Goal: Task Accomplishment & Management: Manage account settings

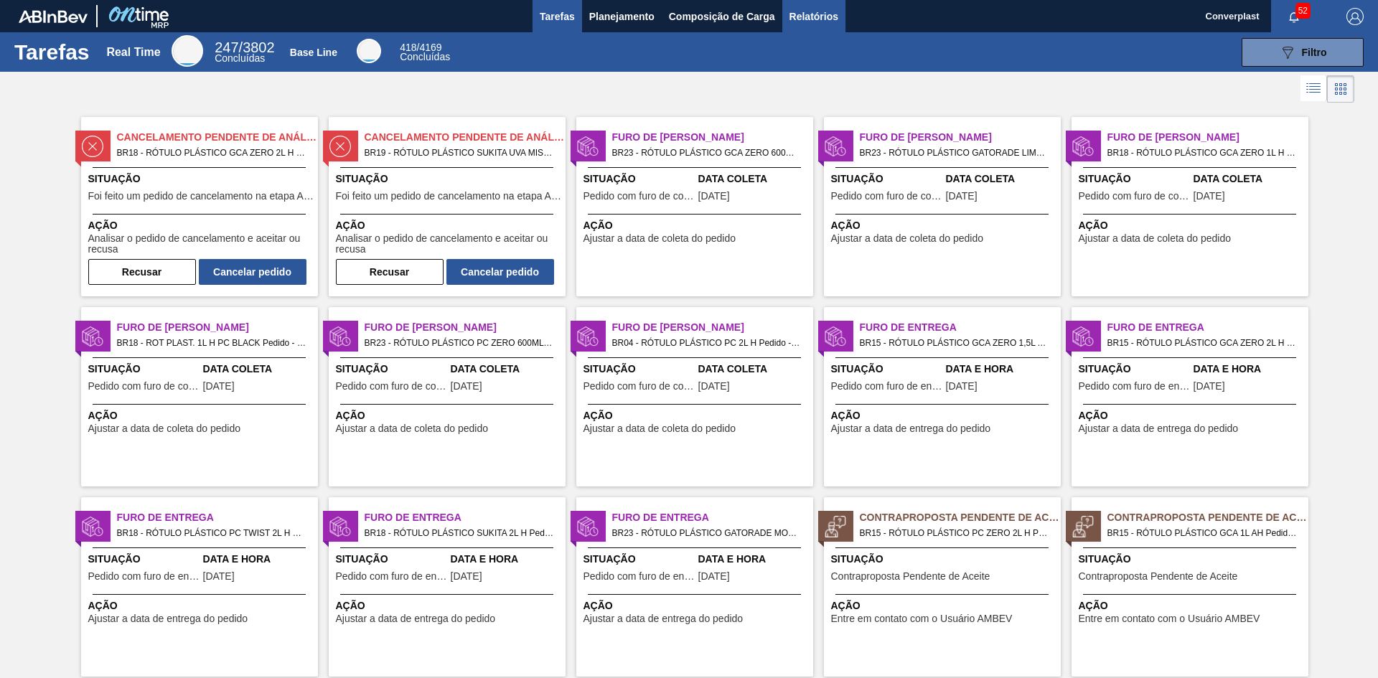
click at [802, 16] on span "Relatórios" at bounding box center [813, 16] width 49 height 17
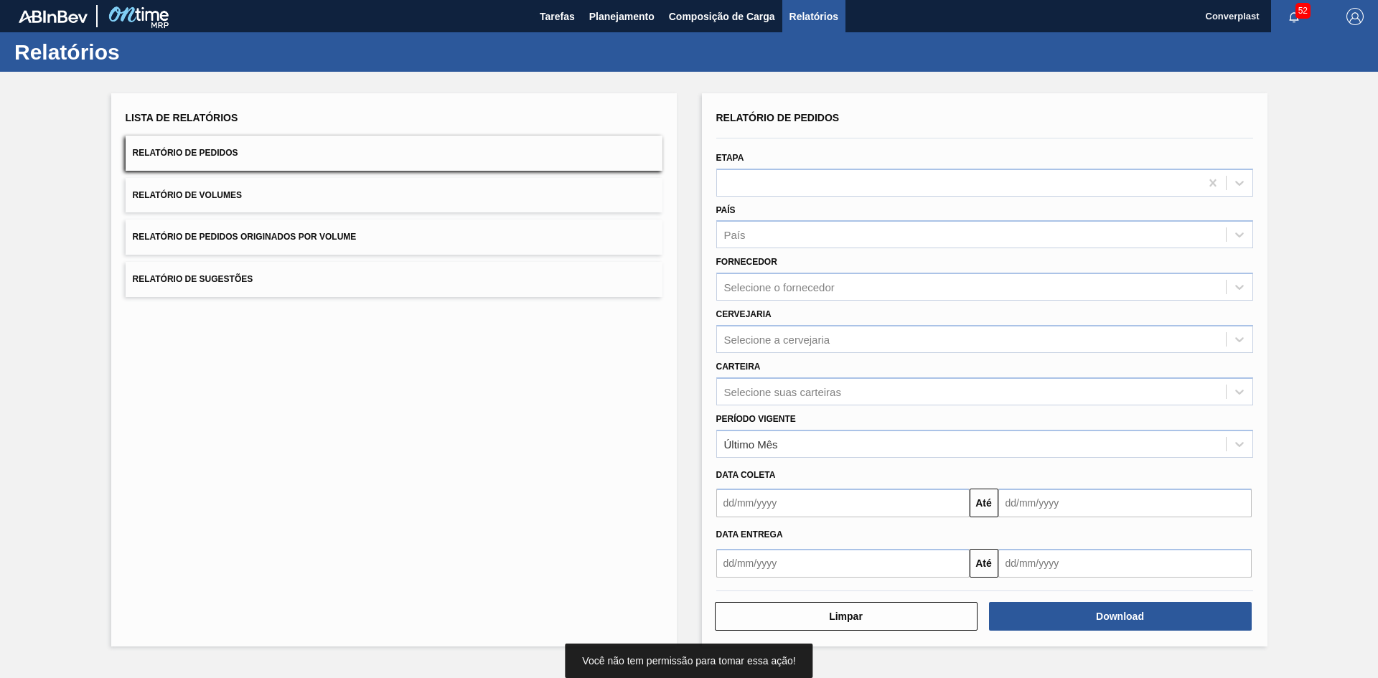
click at [862, 418] on div "Período Vigente Último Mês" at bounding box center [984, 433] width 537 height 49
click at [858, 431] on div "Último Mês" at bounding box center [984, 444] width 537 height 28
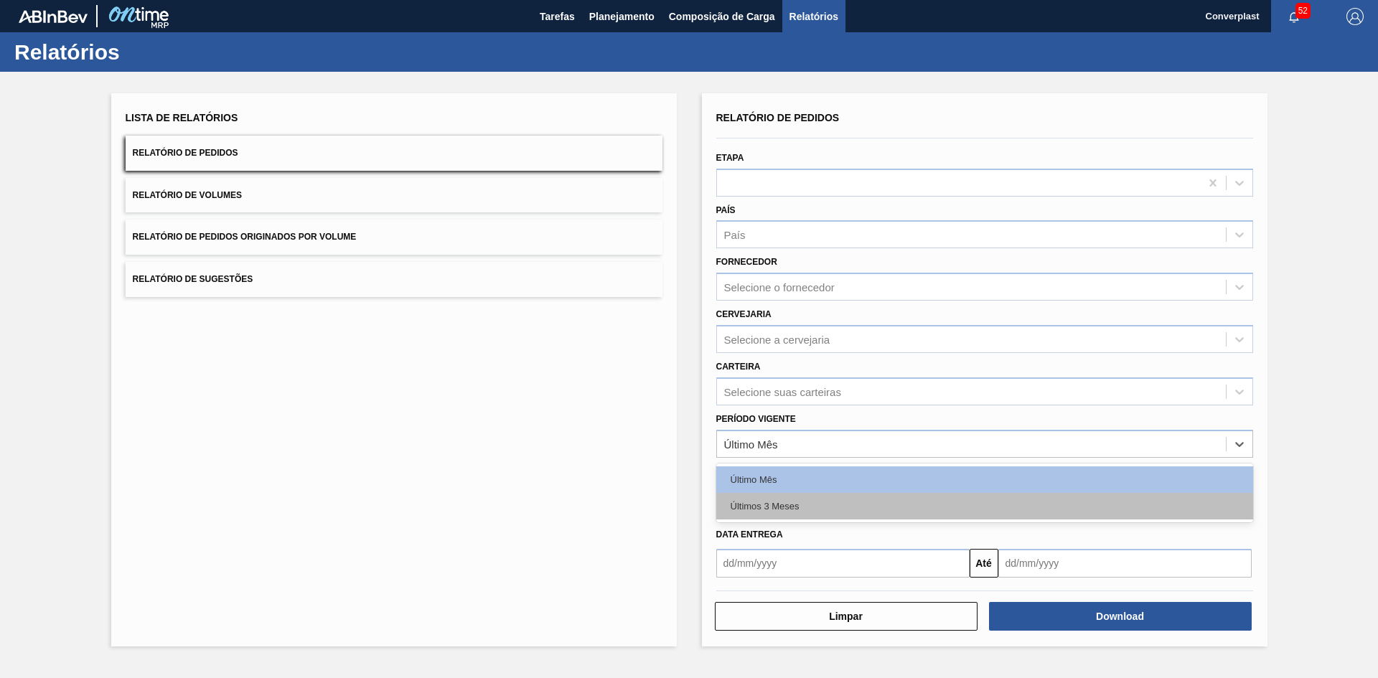
click at [837, 514] on div "Últimos 3 Meses" at bounding box center [984, 506] width 537 height 27
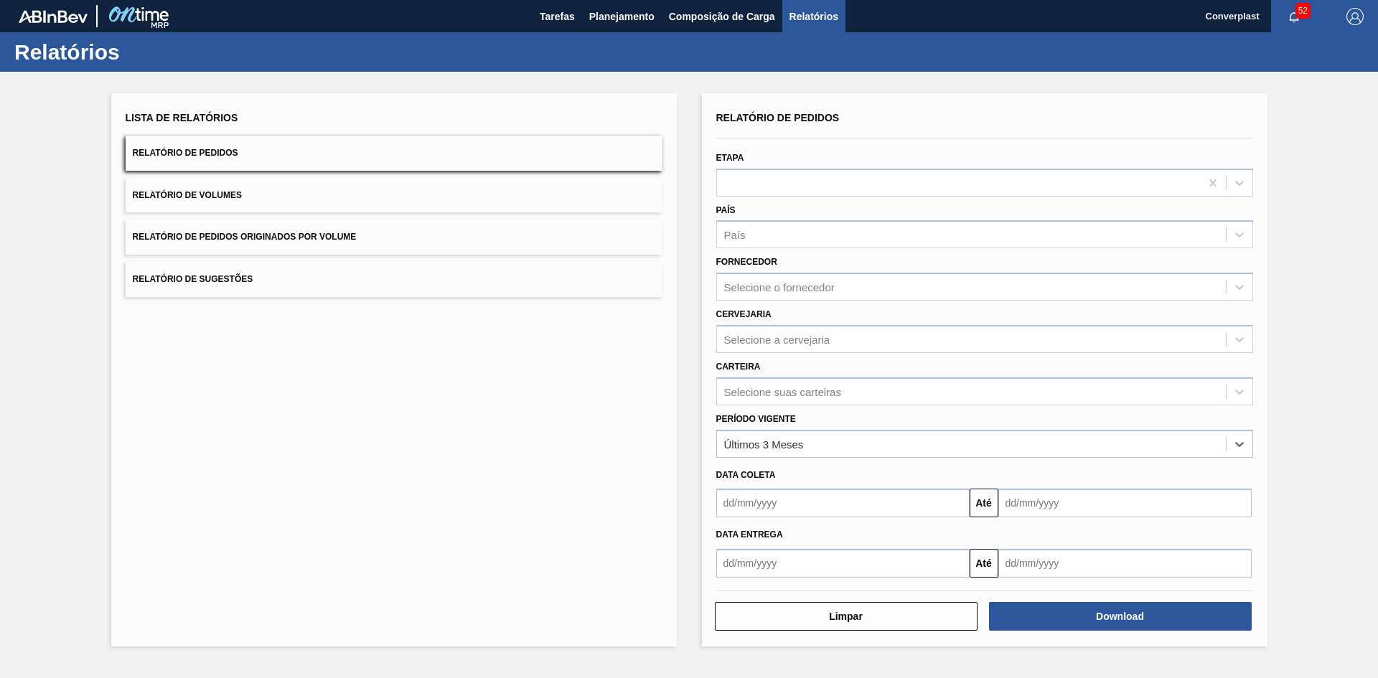
click at [837, 512] on input "text" at bounding box center [842, 503] width 253 height 29
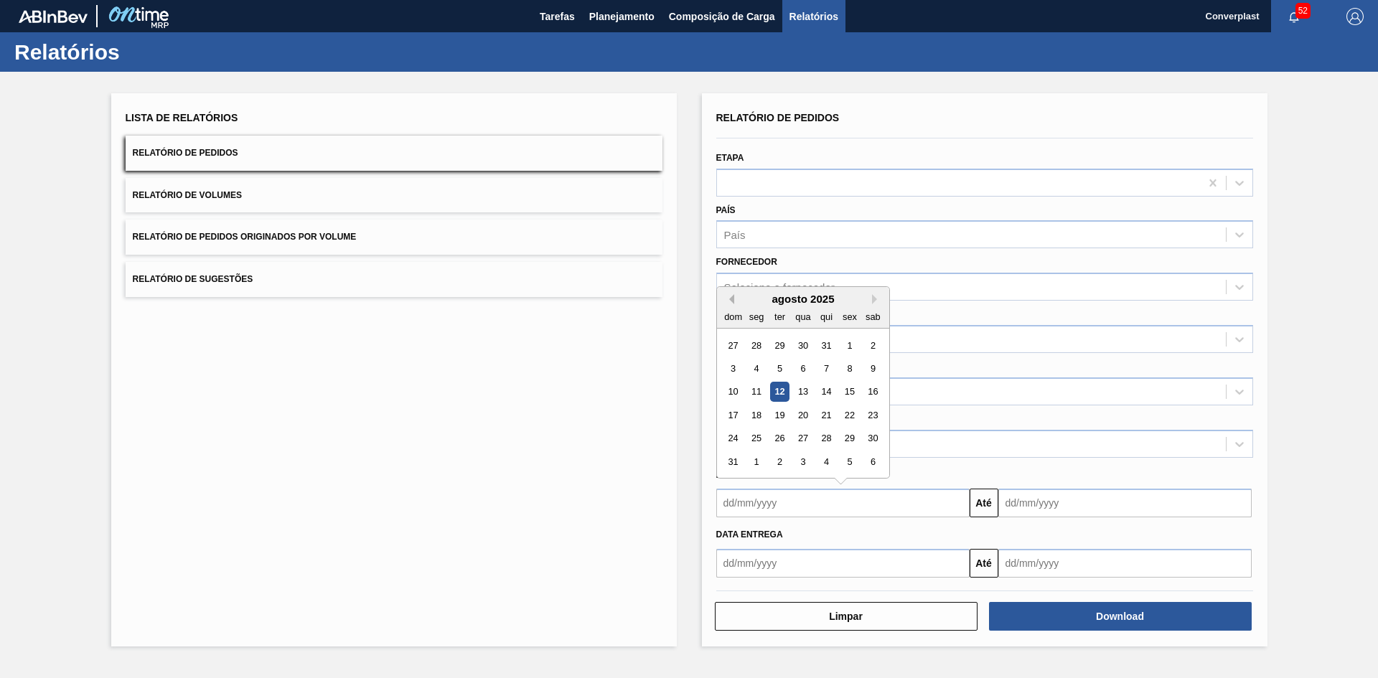
click at [731, 301] on button "Previous Month" at bounding box center [729, 299] width 10 height 10
click at [778, 345] on div "1" at bounding box center [778, 345] width 19 height 19
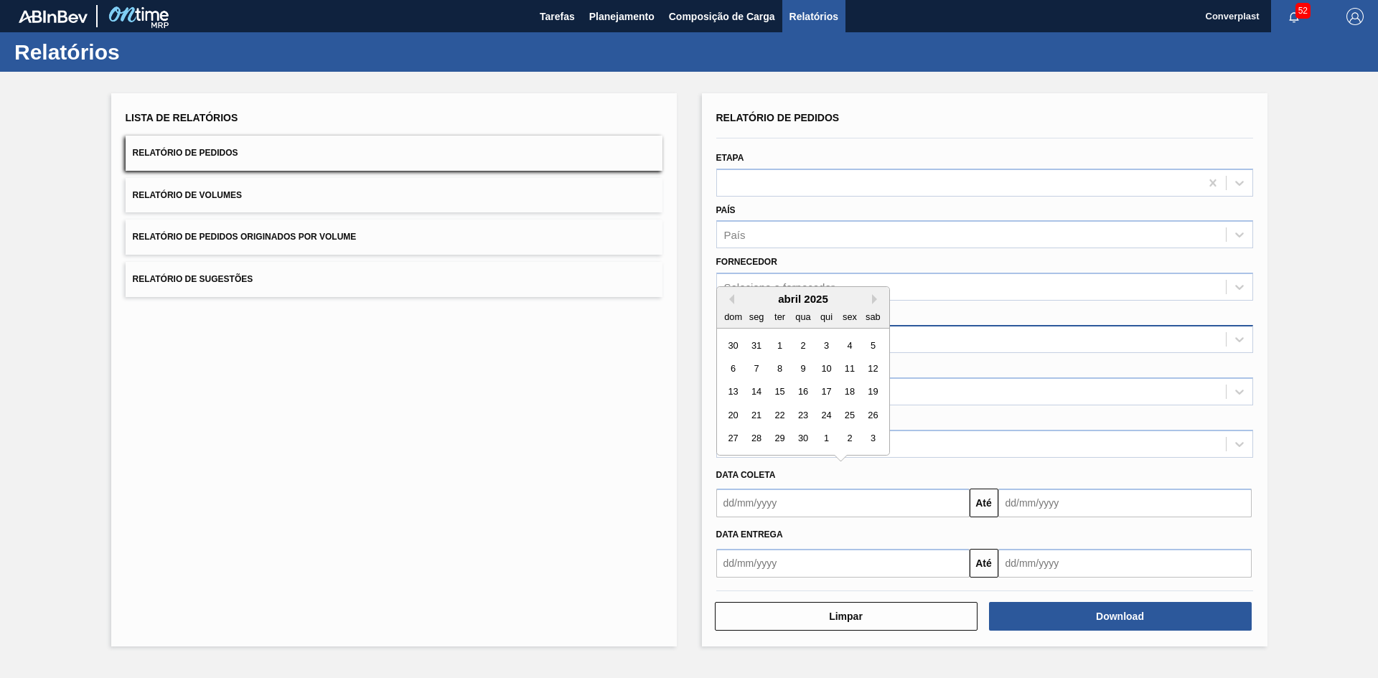
type input "[DATE]"
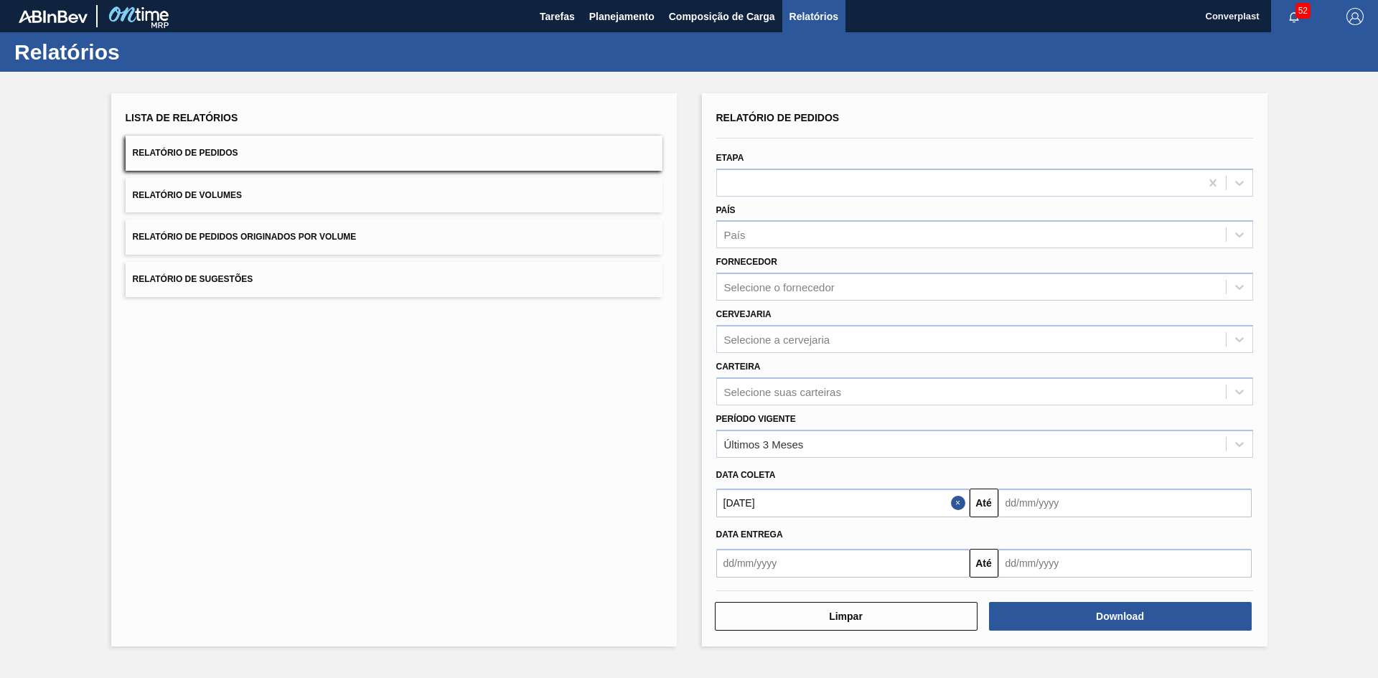
click at [1074, 513] on input "text" at bounding box center [1124, 503] width 253 height 29
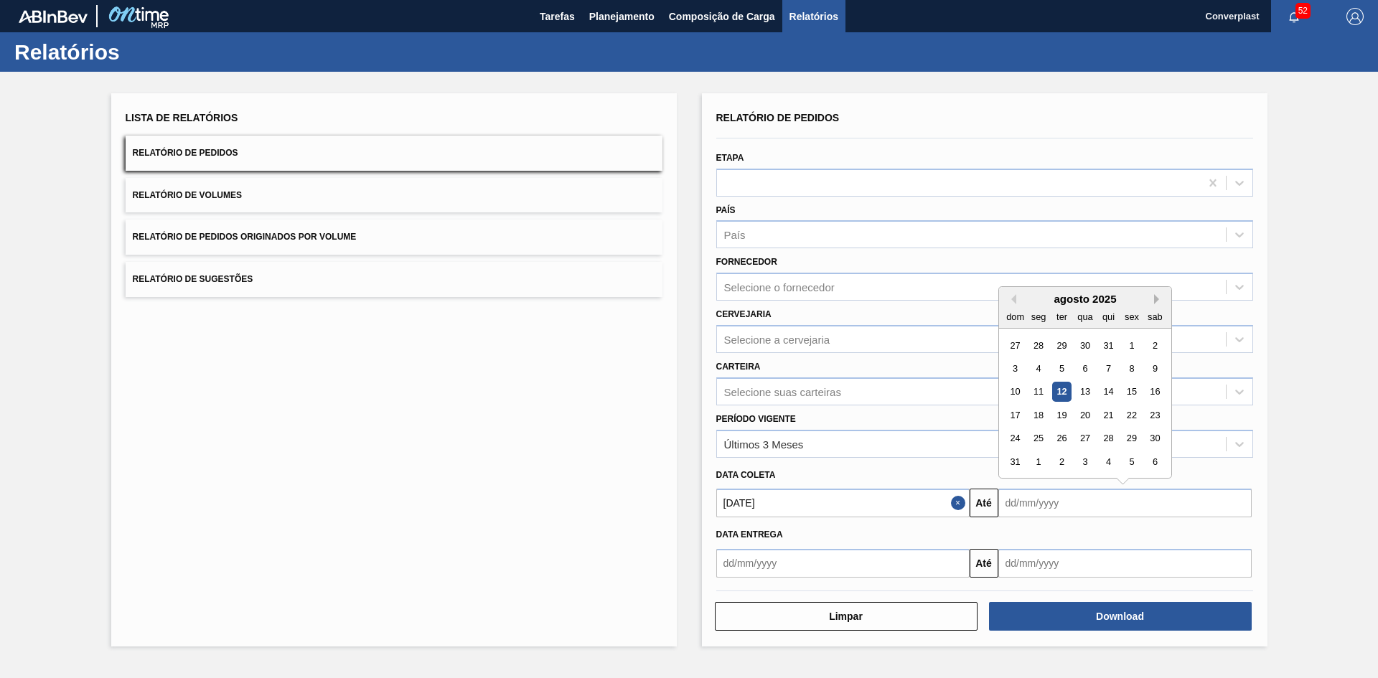
click at [1156, 298] on button "Next Month" at bounding box center [1159, 299] width 10 height 10
click at [1156, 299] on button "Next Month" at bounding box center [1159, 299] width 10 height 10
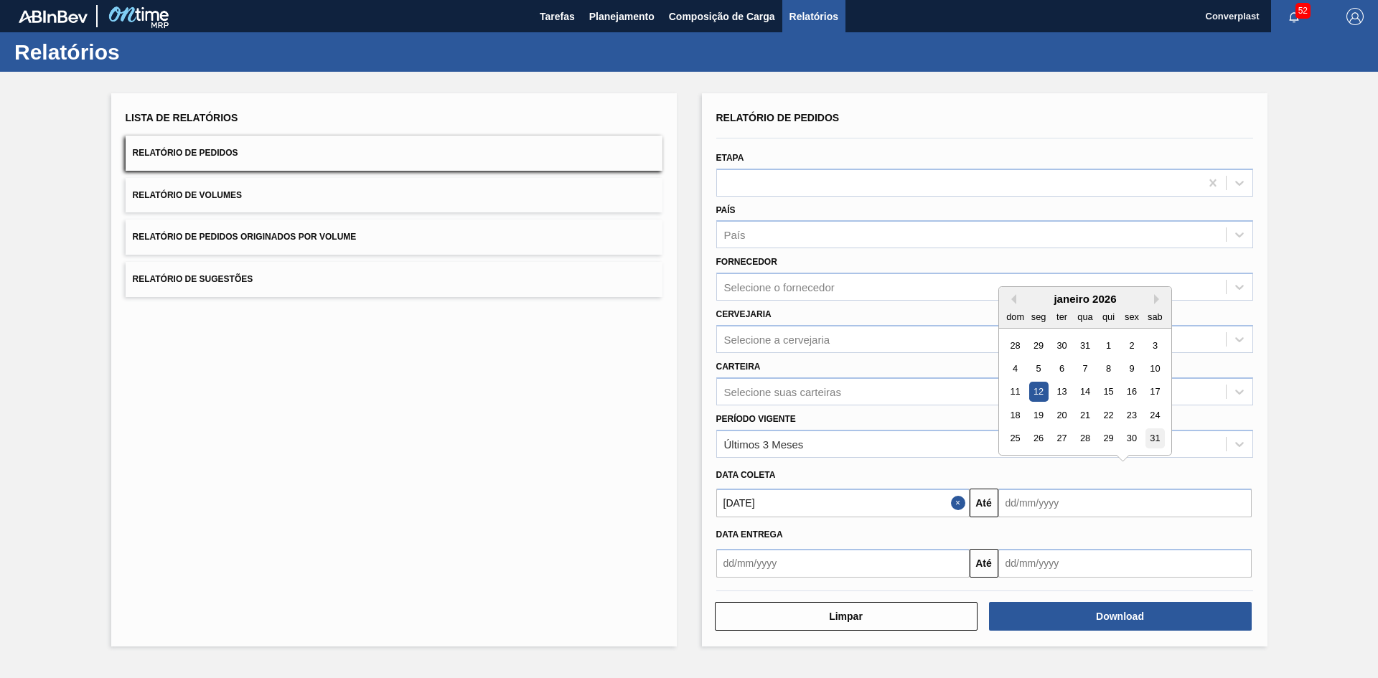
click at [1155, 437] on div "31" at bounding box center [1154, 438] width 19 height 19
type input "[DATE]"
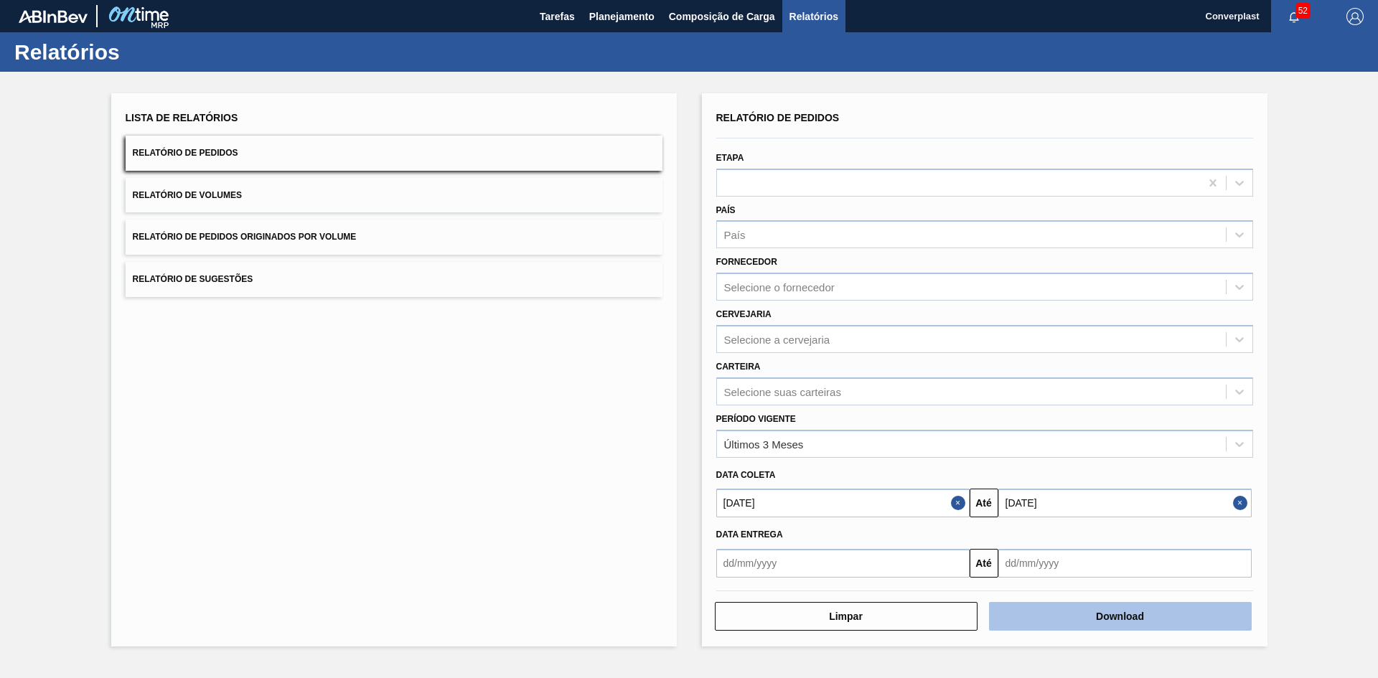
click at [1120, 614] on button "Download" at bounding box center [1120, 616] width 263 height 29
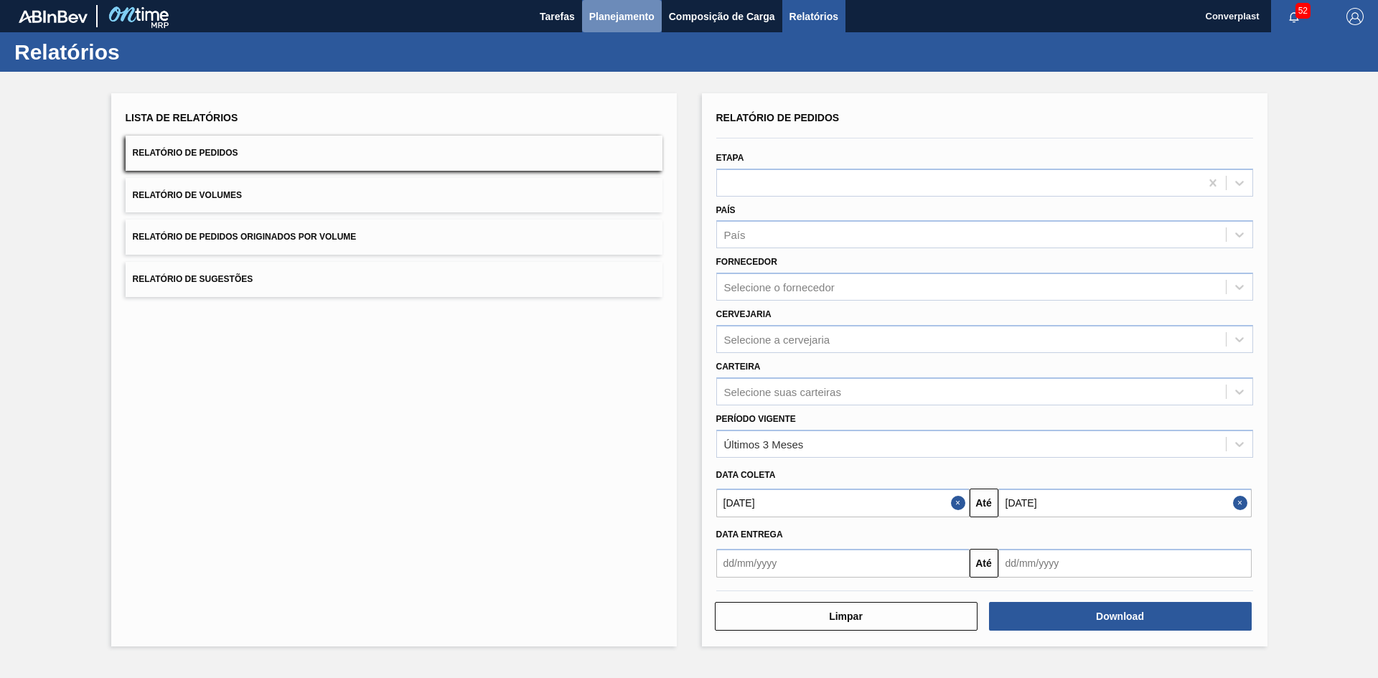
click at [600, 17] on span "Planejamento" at bounding box center [621, 16] width 65 height 17
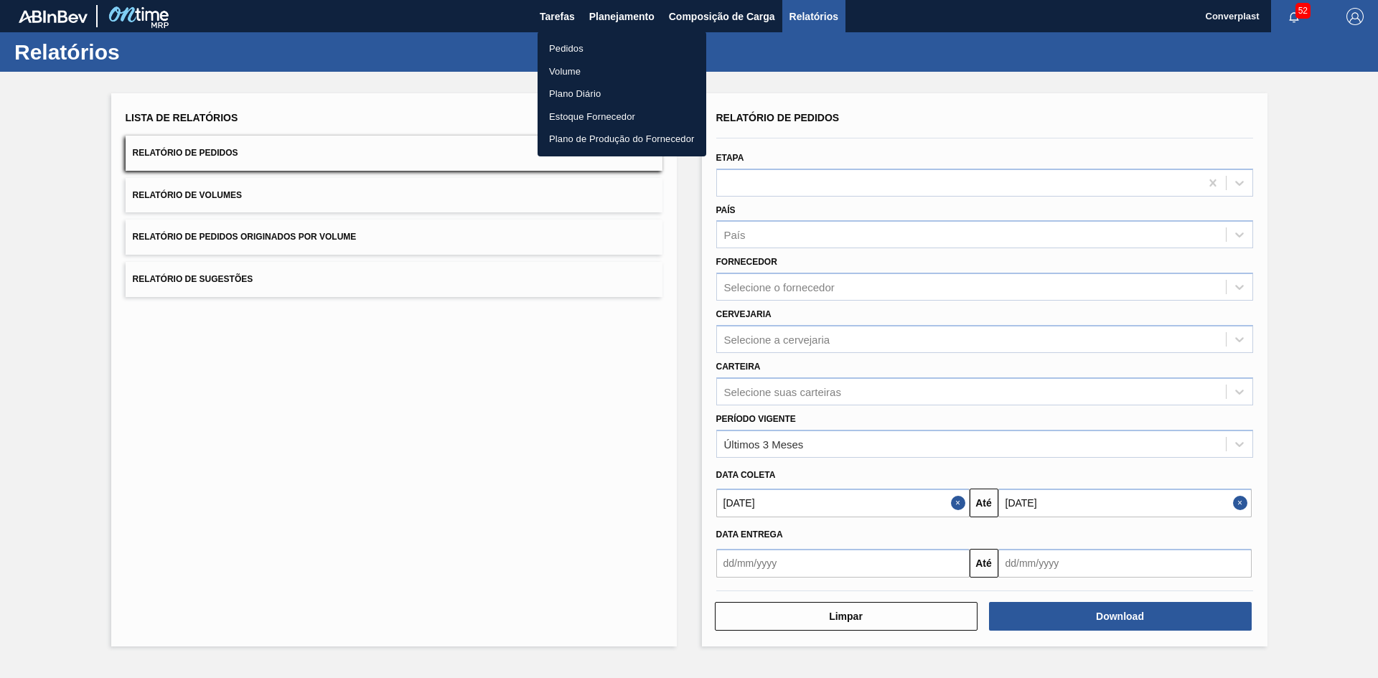
click at [596, 48] on li "Pedidos" at bounding box center [622, 48] width 169 height 23
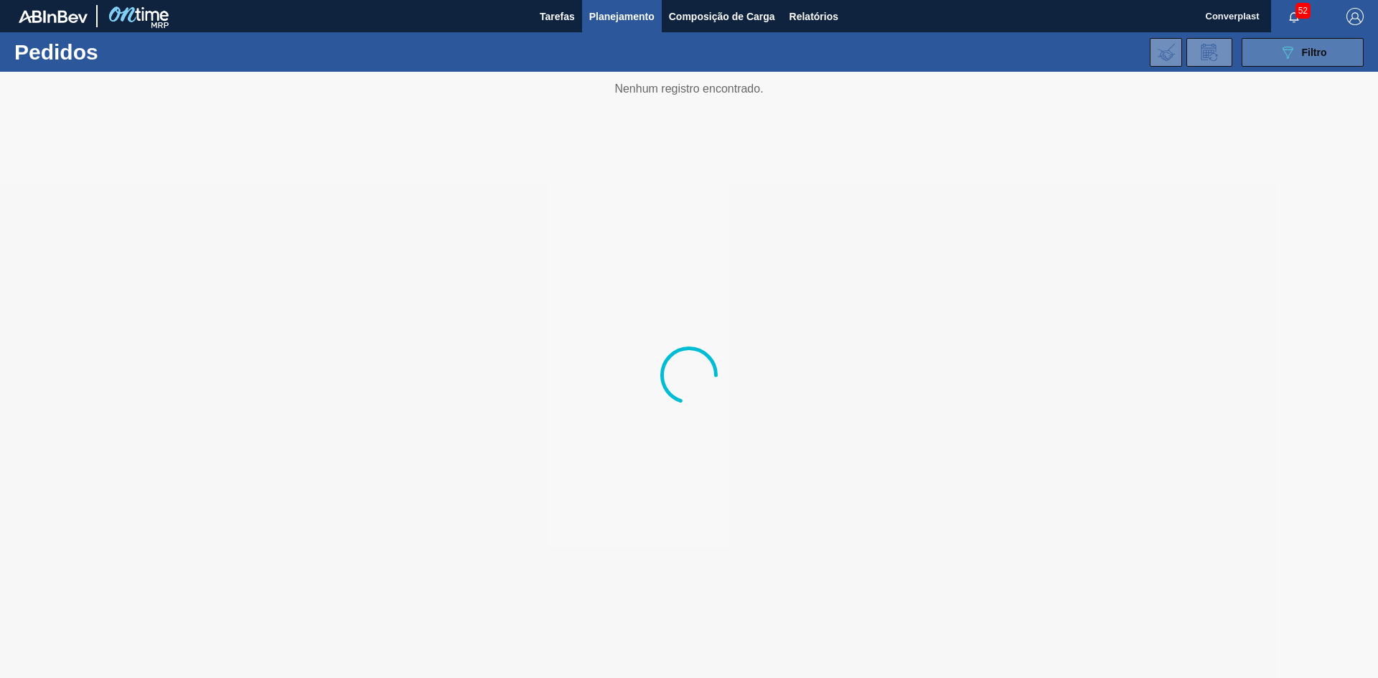
click at [1334, 55] on button "089F7B8B-B2A5-4AFE-B5C0-19BA573D28AC Filtro" at bounding box center [1303, 52] width 122 height 29
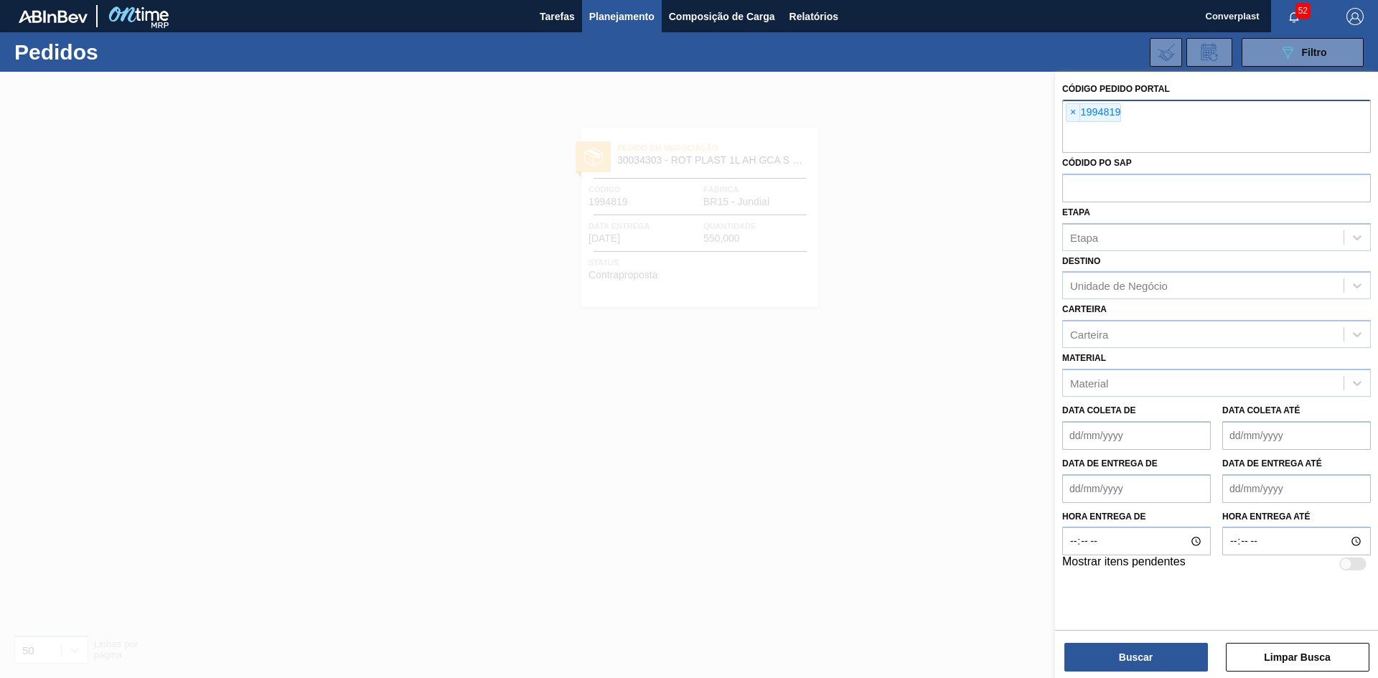
drag, startPoint x: 1070, startPoint y: 113, endPoint x: 1074, endPoint y: 123, distance: 10.7
click at [1072, 123] on div "× 1994819" at bounding box center [1216, 126] width 309 height 53
click at [1072, 112] on span "×" at bounding box center [1074, 112] width 14 height 17
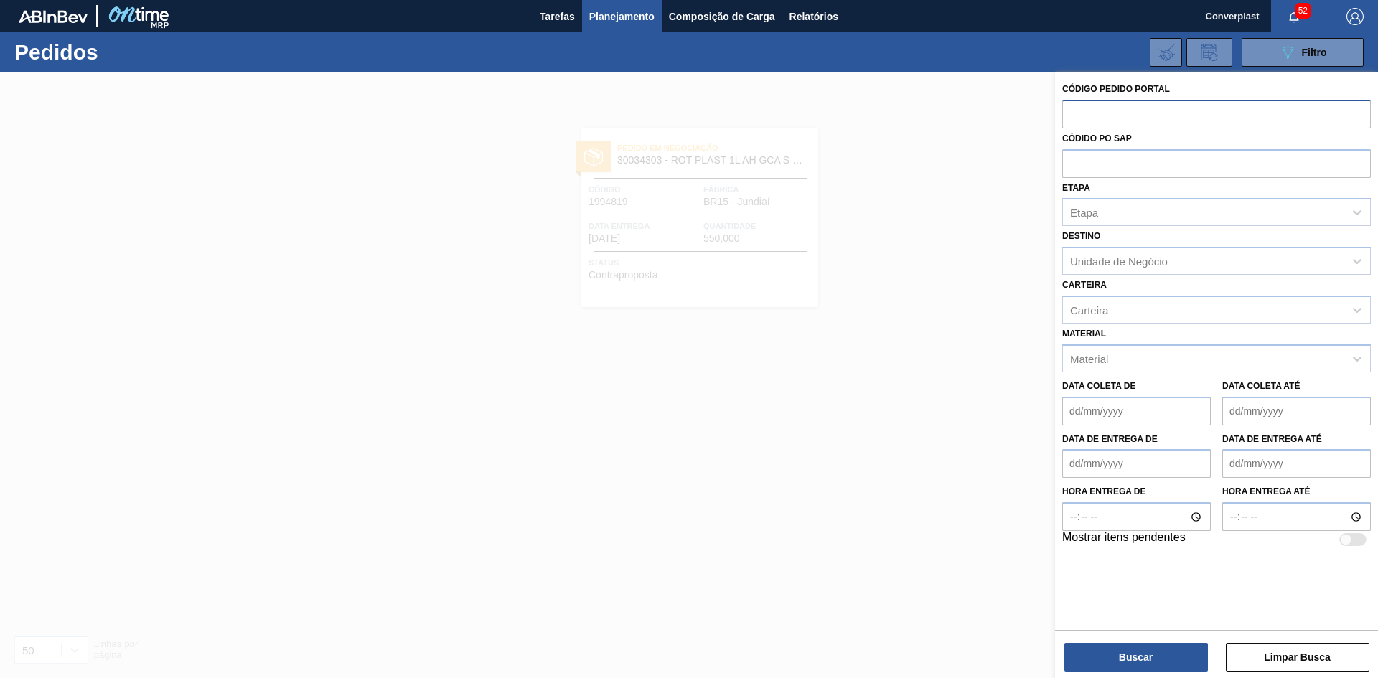
paste input "2007347"
type input "2007347"
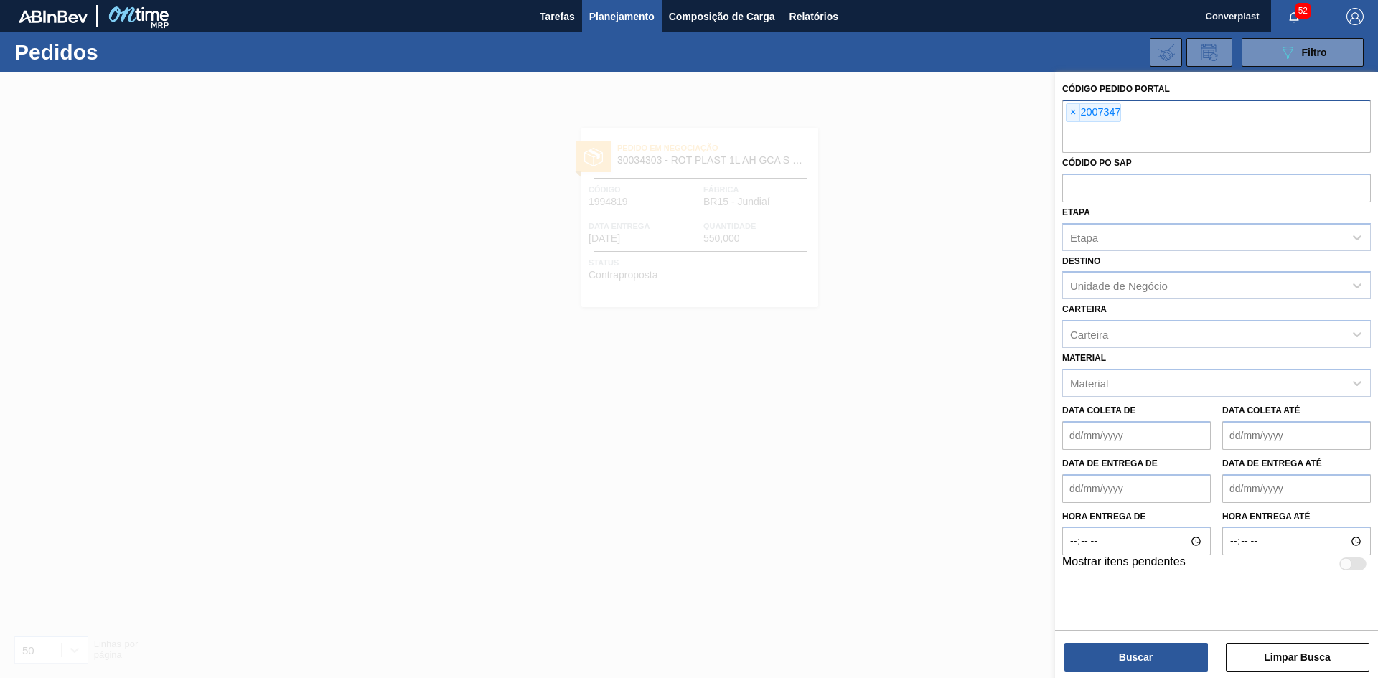
drag, startPoint x: 1135, startPoint y: 676, endPoint x: 1136, endPoint y: 669, distance: 7.2
click at [1135, 675] on div "Código Pedido Portal × 2007347 Códido PO SAP Etapa Etapa Destino Unidade de Neg…" at bounding box center [1216, 376] width 323 height 609
click at [1136, 668] on button "Buscar" at bounding box center [1136, 657] width 144 height 29
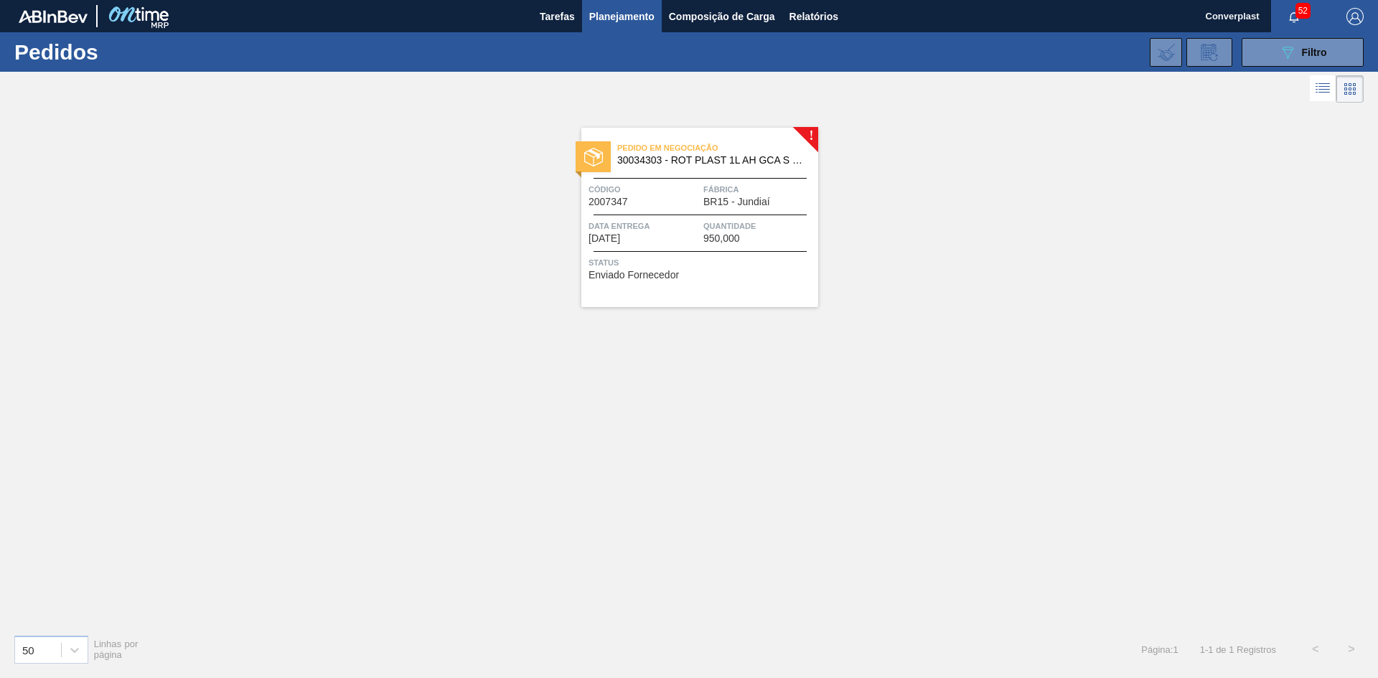
click at [782, 257] on span "Status" at bounding box center [702, 263] width 226 height 14
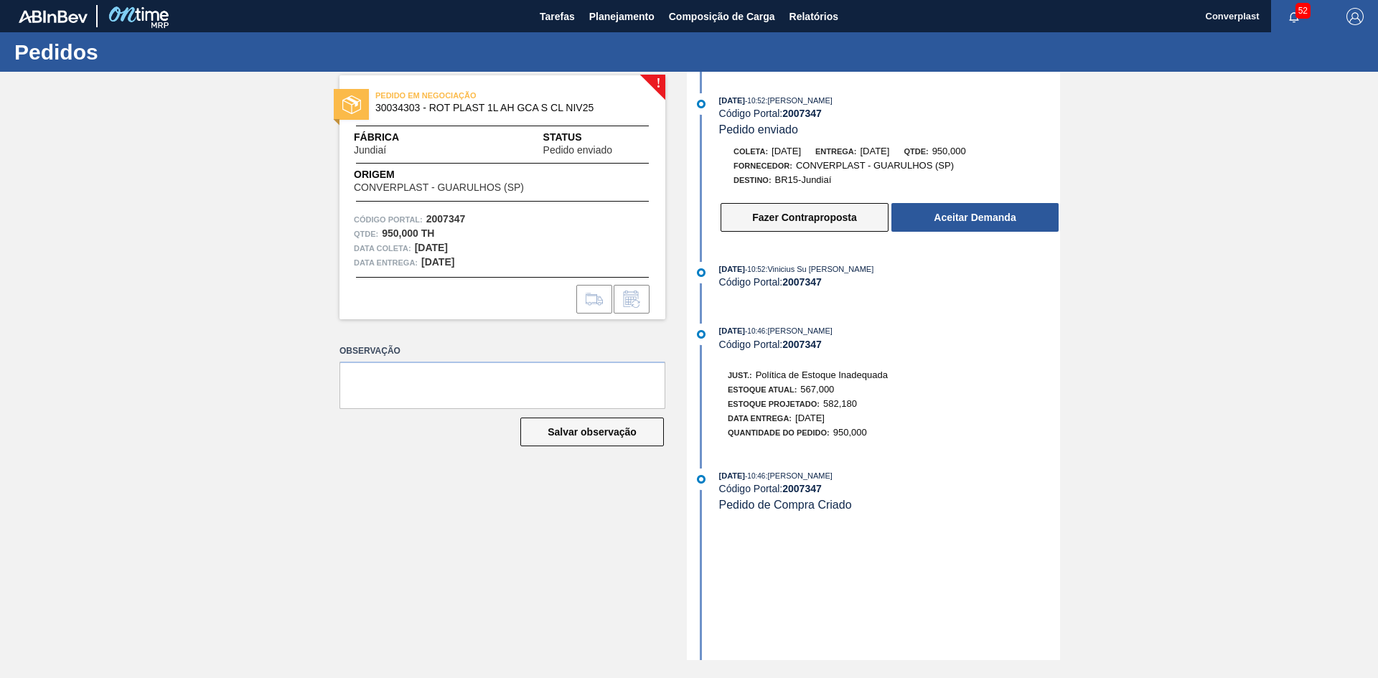
click at [868, 222] on button "Fazer Contraproposta" at bounding box center [805, 217] width 168 height 29
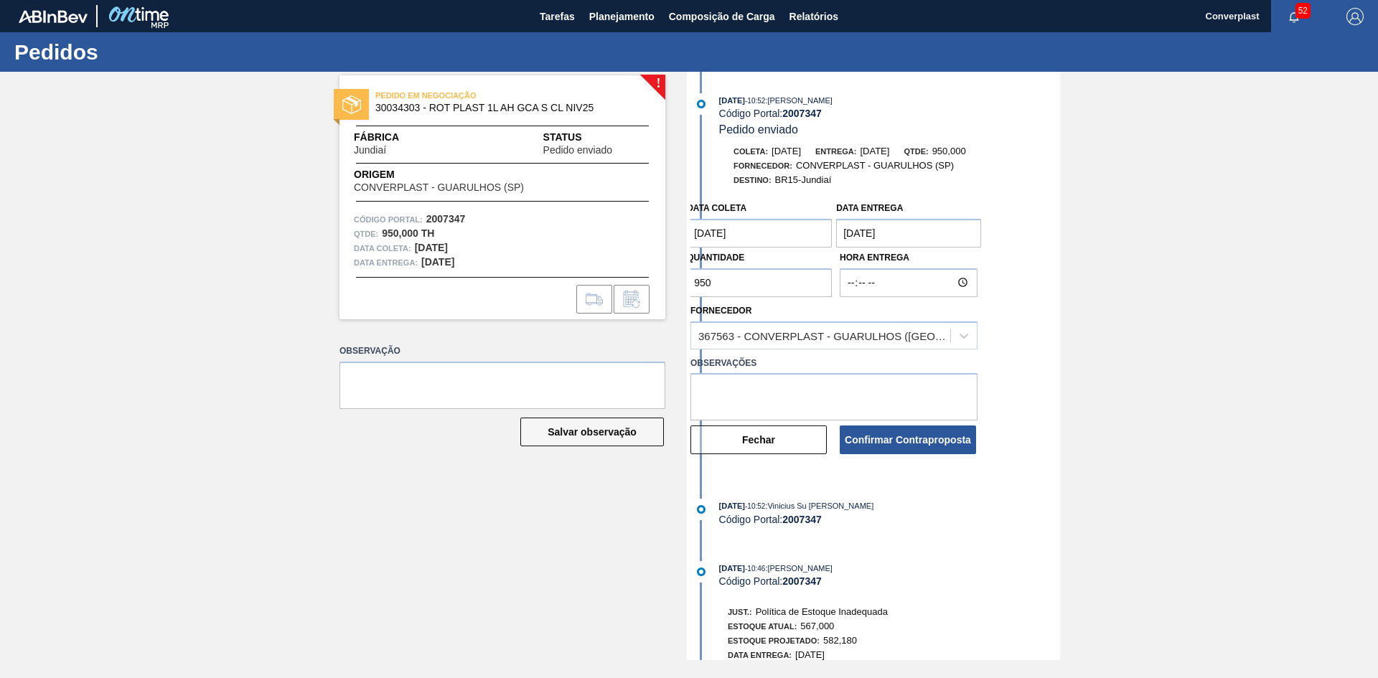
drag, startPoint x: 765, startPoint y: 282, endPoint x: 468, endPoint y: 293, distance: 297.3
click at [468, 293] on div "! PEDIDO EM NEGOCIAÇÃO 30034303 - ROT PLAST 1L AH GCA S CL NIV25 Fábrica Jundia…" at bounding box center [689, 366] width 1378 height 589
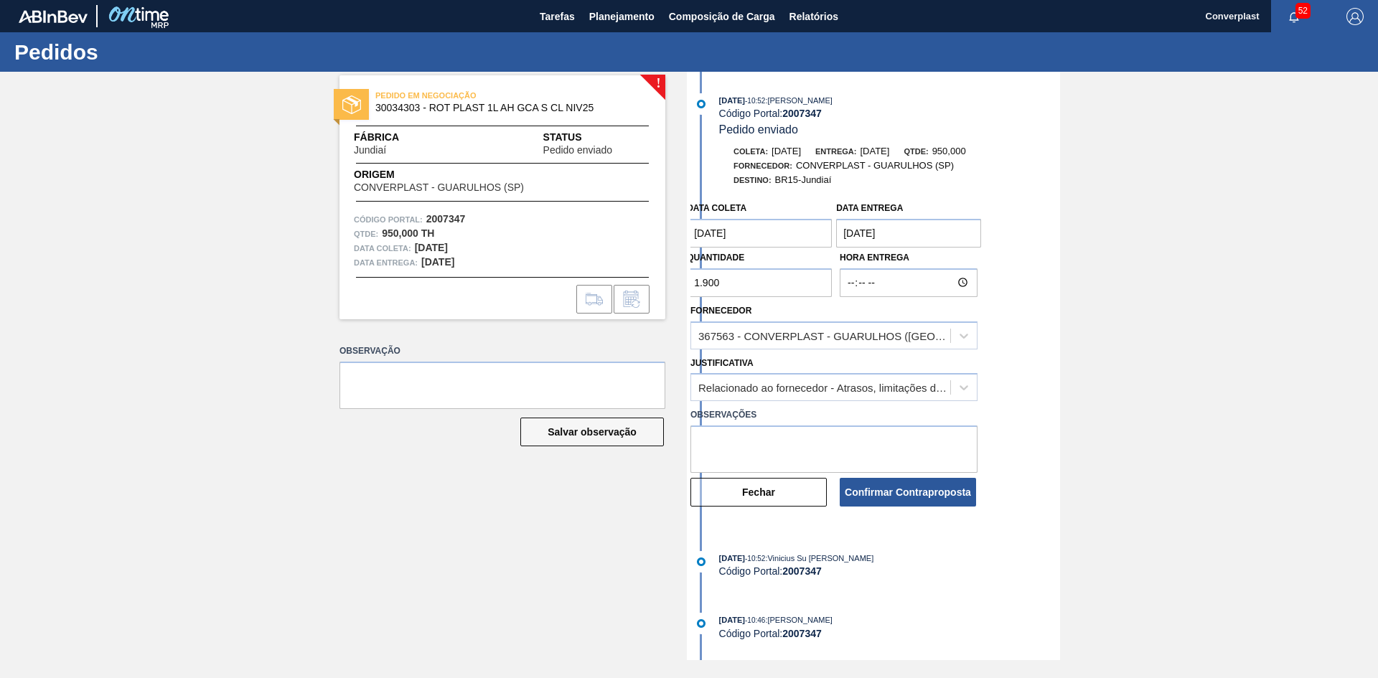
type input "1.900"
click at [767, 434] on textarea at bounding box center [833, 449] width 287 height 47
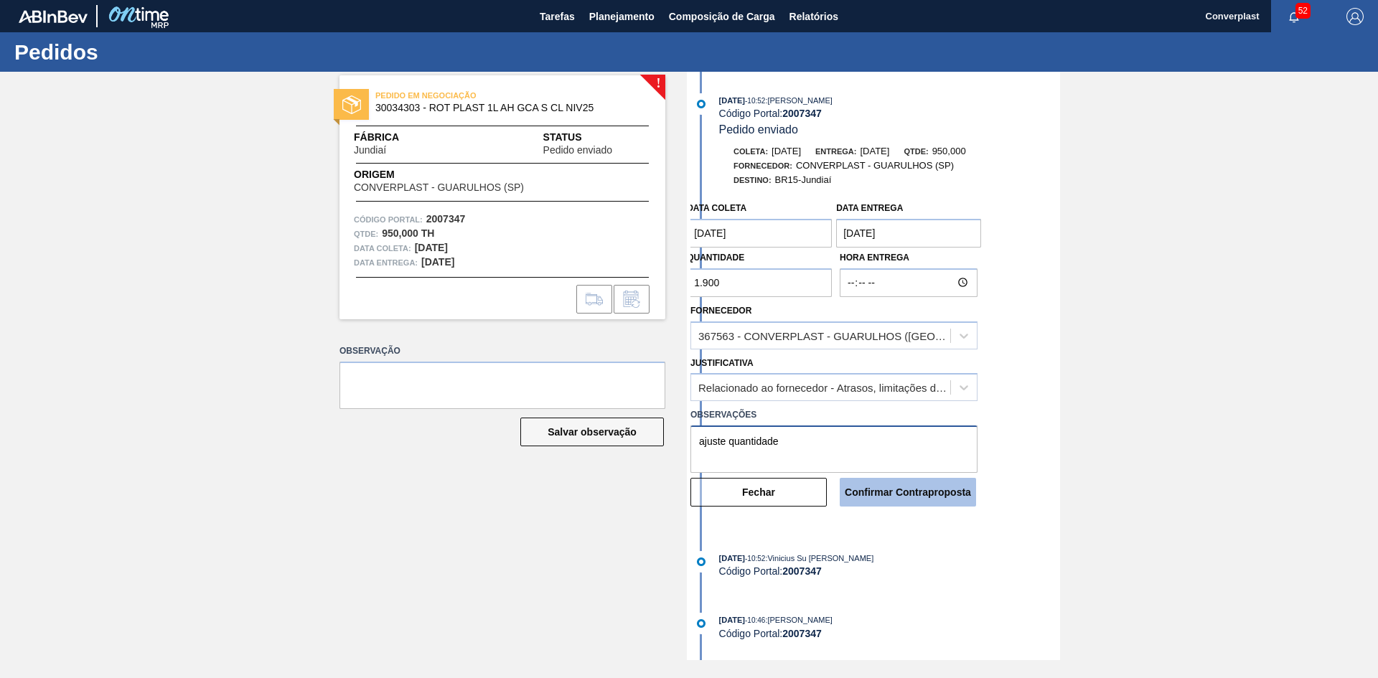
type textarea "ajuste quantidade"
click at [934, 500] on button "Confirmar Contraproposta" at bounding box center [908, 492] width 136 height 29
